Goal: Information Seeking & Learning: Learn about a topic

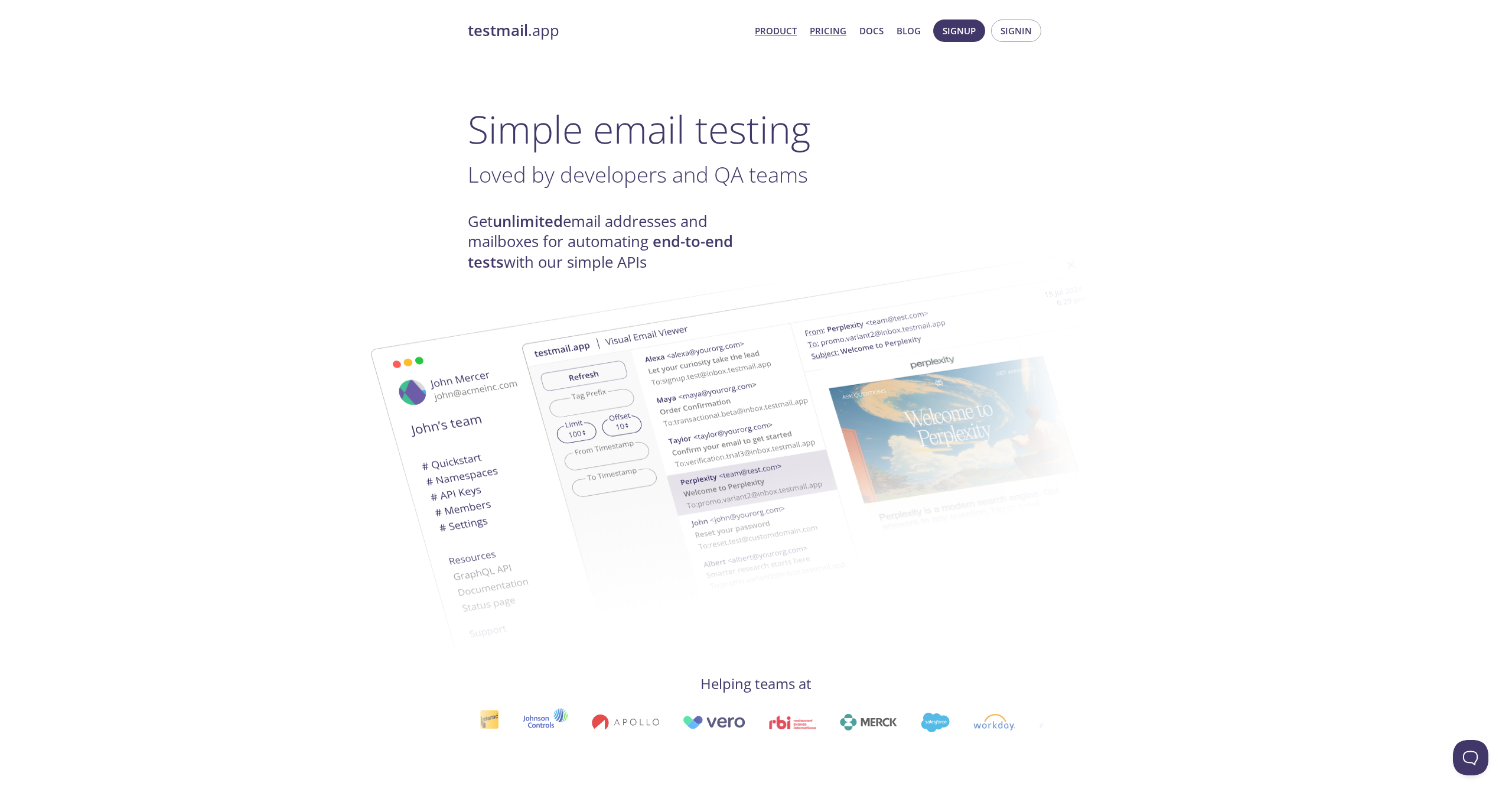
click at [828, 31] on link "Pricing" at bounding box center [828, 30] width 37 height 15
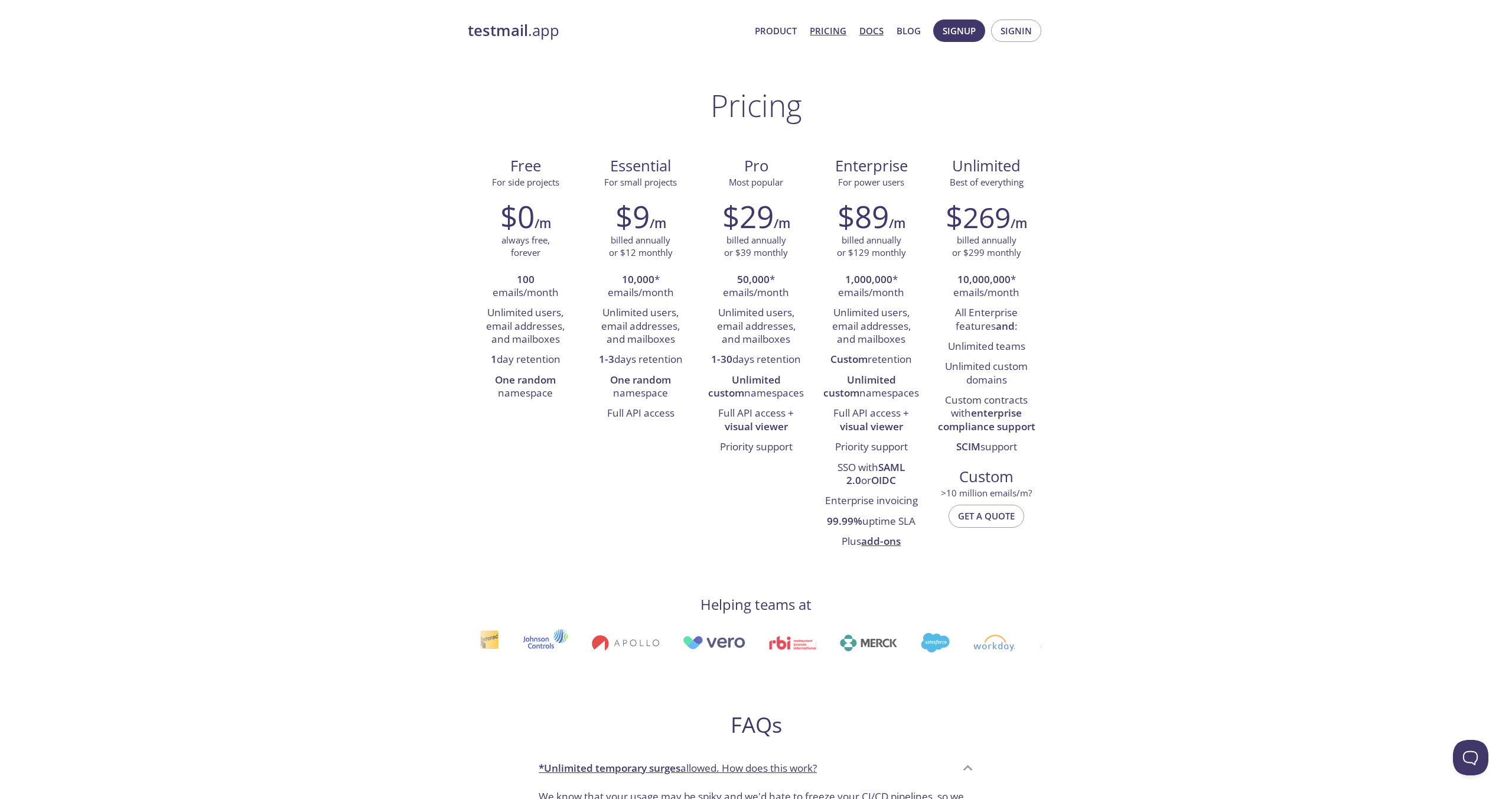
click at [865, 33] on link "Docs" at bounding box center [871, 30] width 24 height 15
click at [786, 27] on link "Product" at bounding box center [776, 30] width 42 height 15
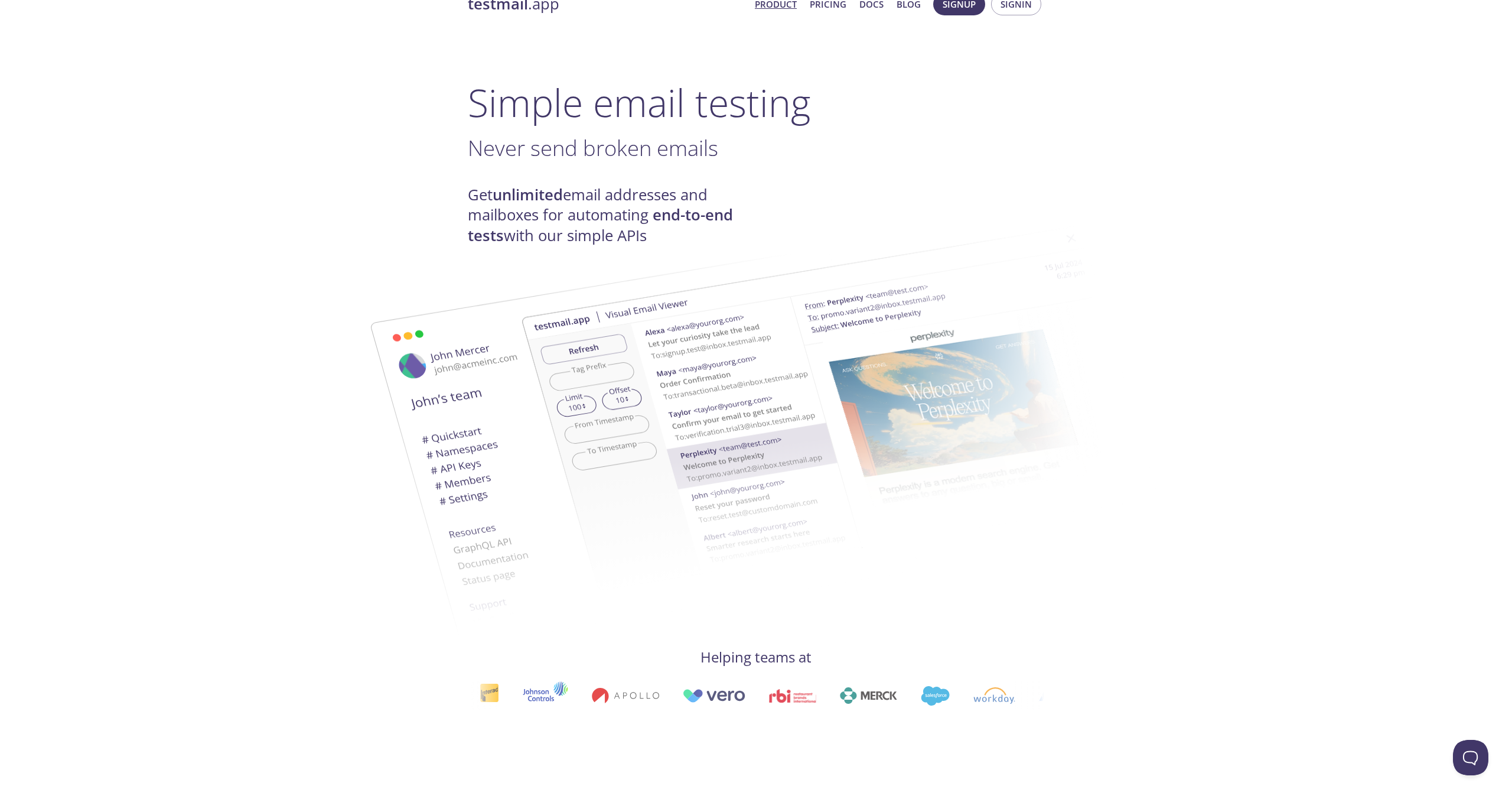
scroll to position [27, 0]
